Goal: Task Accomplishment & Management: Use online tool/utility

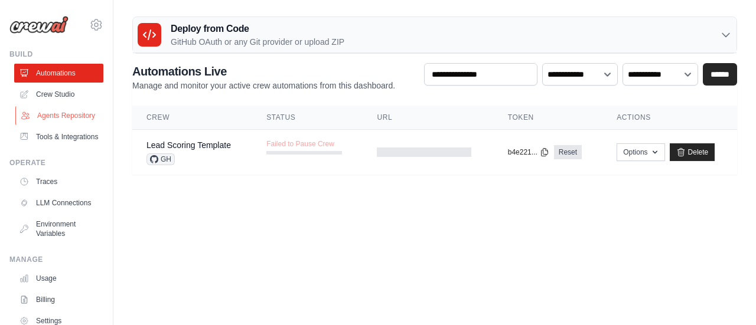
click at [79, 117] on link "Agents Repository" at bounding box center [59, 115] width 89 height 19
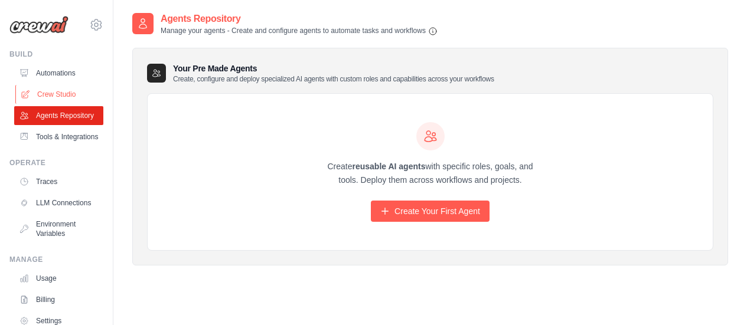
click at [58, 97] on link "Crew Studio" at bounding box center [59, 94] width 89 height 19
click at [73, 98] on link "Crew Studio" at bounding box center [59, 94] width 89 height 19
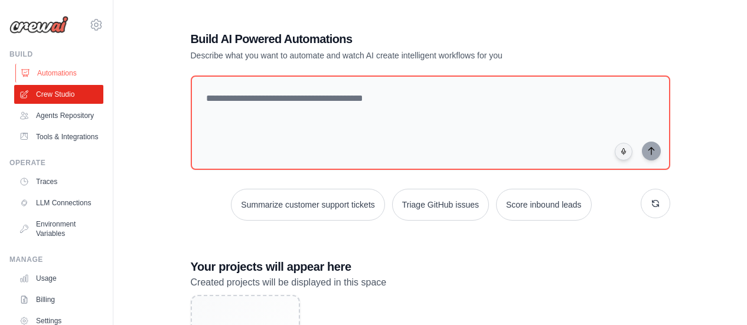
click at [32, 72] on link "Automations" at bounding box center [59, 73] width 89 height 19
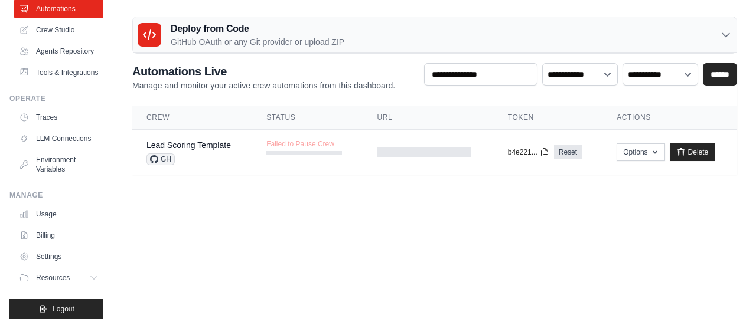
scroll to position [96, 0]
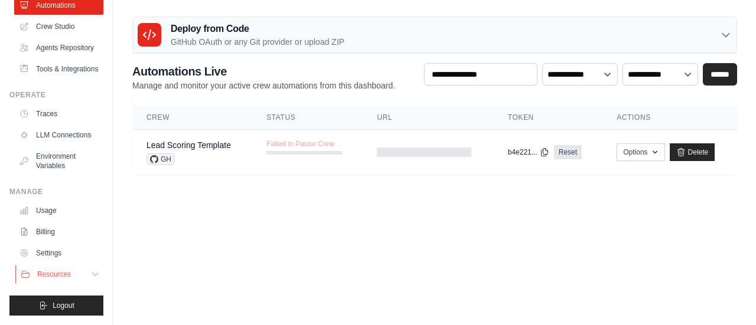
click at [71, 271] on button "Resources" at bounding box center [59, 274] width 89 height 19
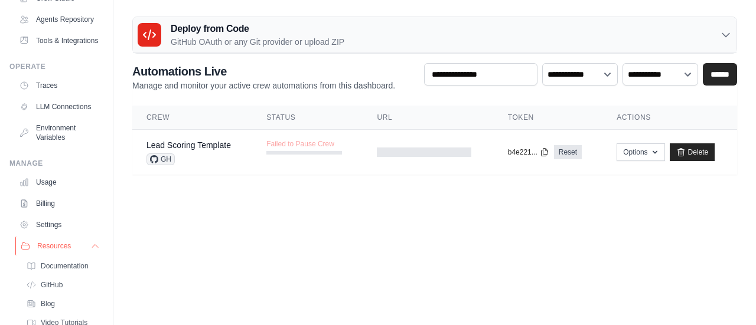
scroll to position [172, 0]
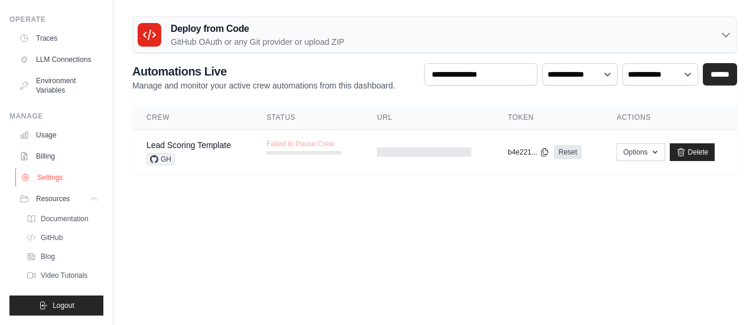
click at [69, 181] on link "Settings" at bounding box center [59, 177] width 89 height 19
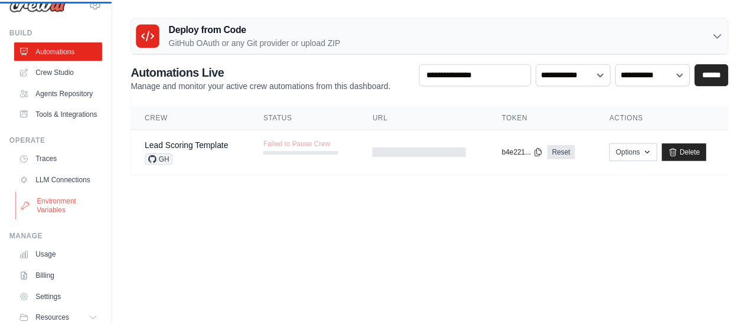
scroll to position [0, 0]
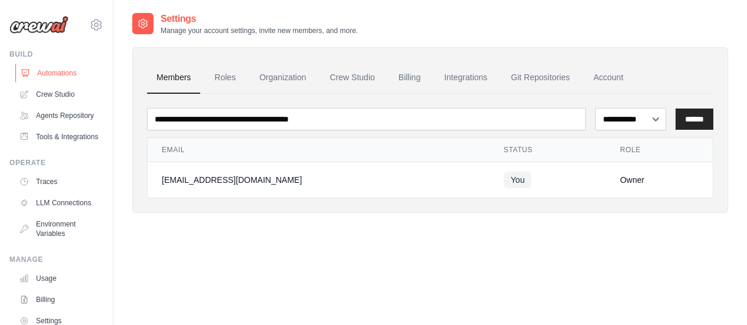
click at [67, 75] on link "Automations" at bounding box center [59, 73] width 89 height 19
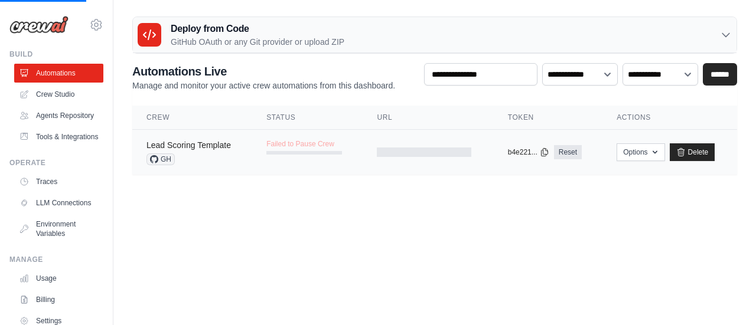
click at [182, 149] on link "Lead Scoring Template" at bounding box center [188, 144] width 84 height 9
click at [170, 159] on span "GH" at bounding box center [160, 159] width 28 height 12
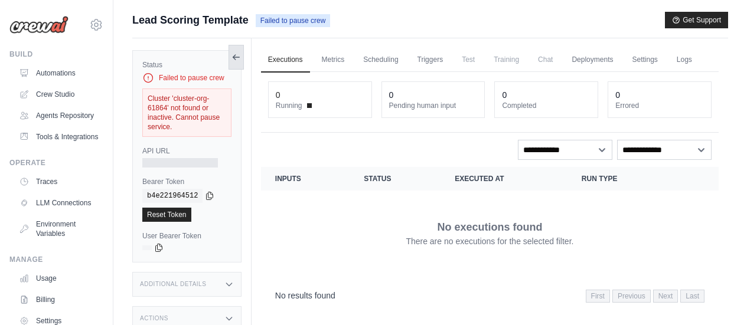
click at [236, 57] on icon at bounding box center [236, 57] width 6 height 0
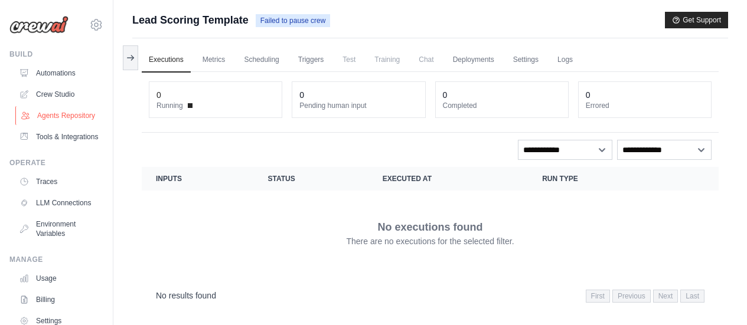
click at [62, 116] on link "Agents Repository" at bounding box center [59, 115] width 89 height 19
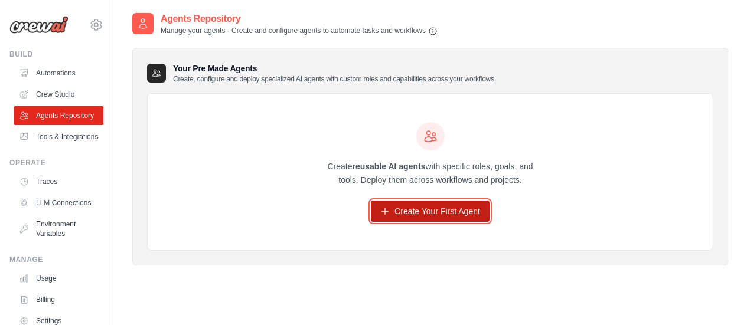
click at [400, 215] on link "Create Your First Agent" at bounding box center [430, 211] width 119 height 21
